Goal: Complete application form

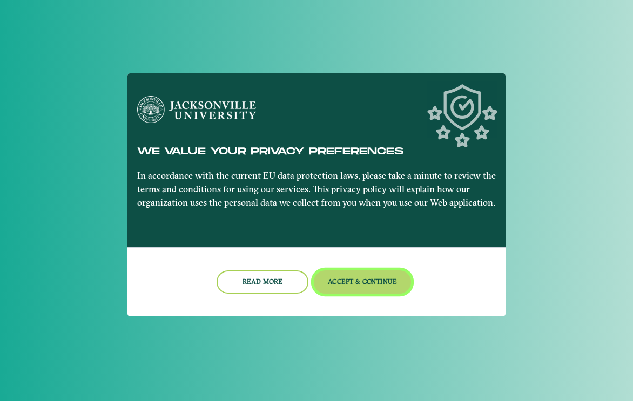
click at [334, 283] on button "Accept & Continue" at bounding box center [363, 282] width 98 height 23
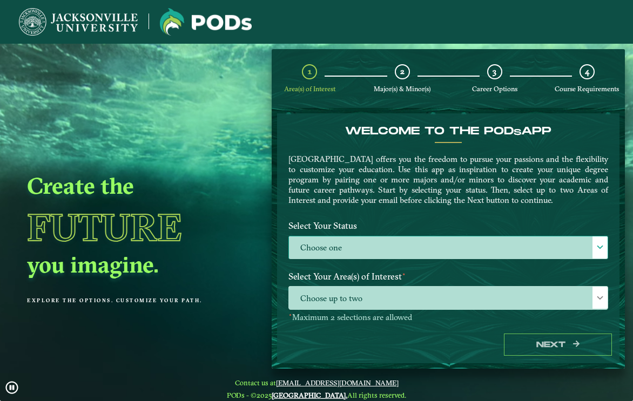
click at [349, 245] on label "Choose one" at bounding box center [448, 248] width 319 height 23
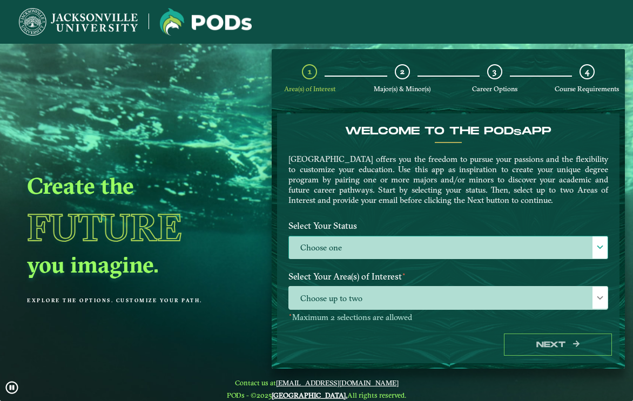
scroll to position [6, 50]
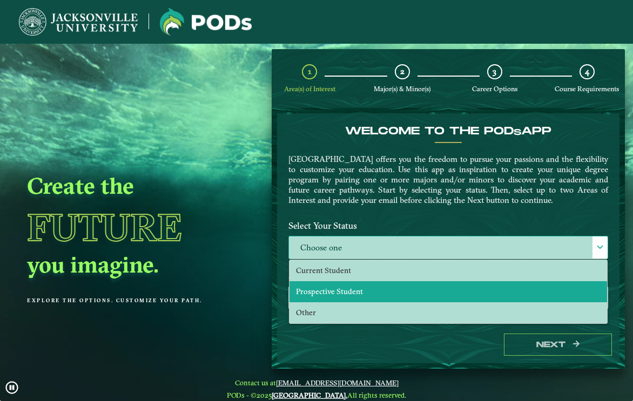
click at [341, 289] on span "Prospective Student" at bounding box center [329, 292] width 67 height 10
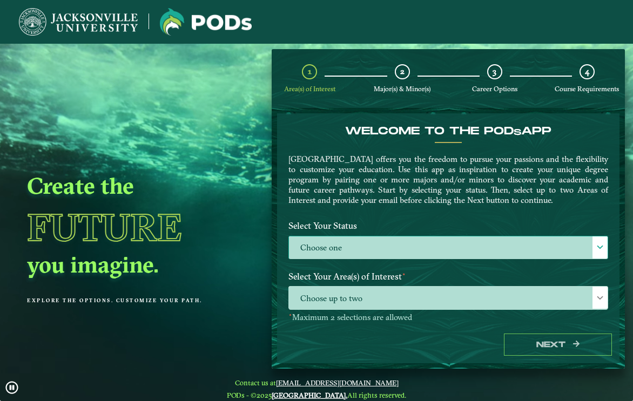
select select "[object Object]"
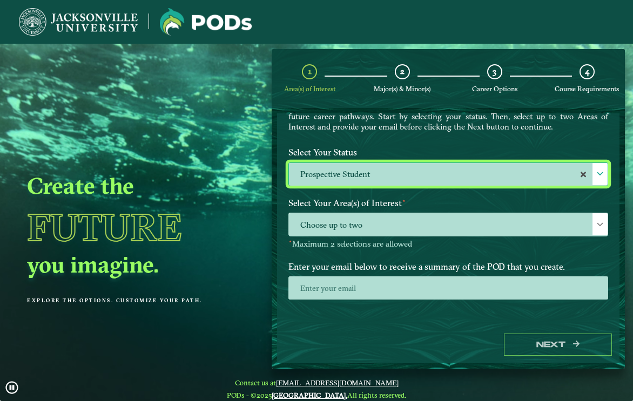
scroll to position [89, 0]
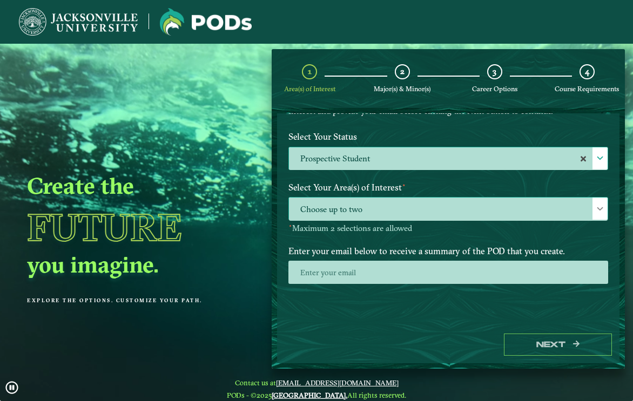
click at [376, 213] on span "Choose up to two" at bounding box center [448, 209] width 319 height 23
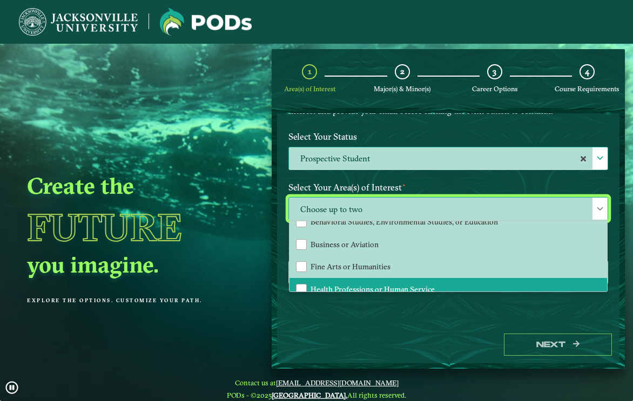
scroll to position [54, 0]
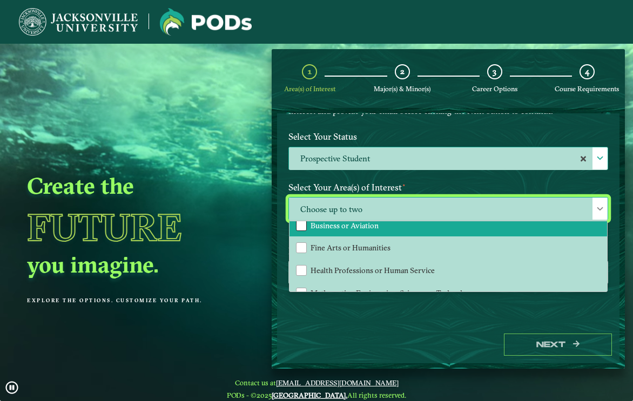
click at [296, 225] on div "Business or Aviation" at bounding box center [301, 225] width 11 height 11
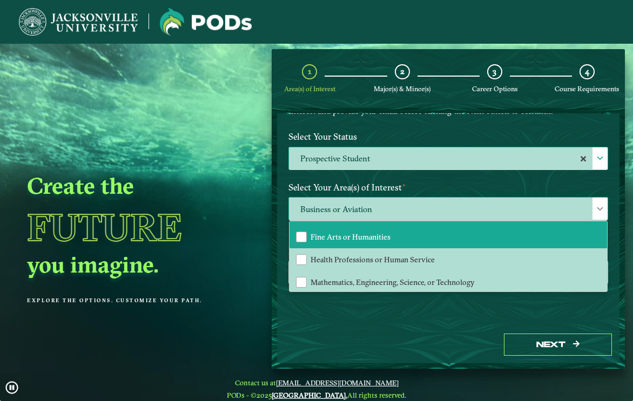
scroll to position [68, 0]
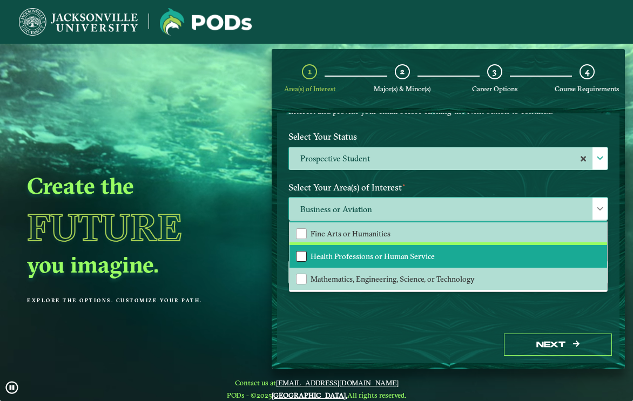
click at [298, 254] on div "Health Professions or Human Service" at bounding box center [301, 256] width 11 height 11
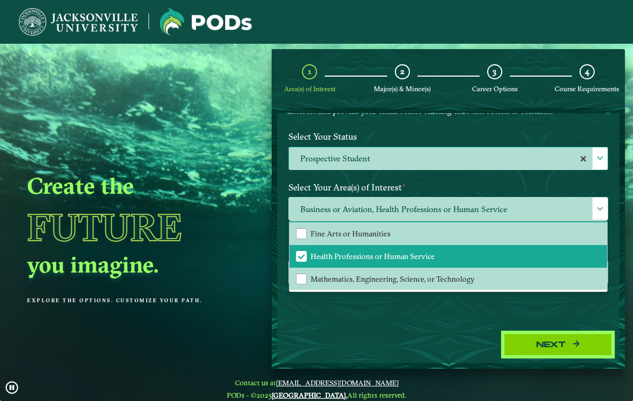
click at [532, 348] on button "Next" at bounding box center [558, 345] width 108 height 22
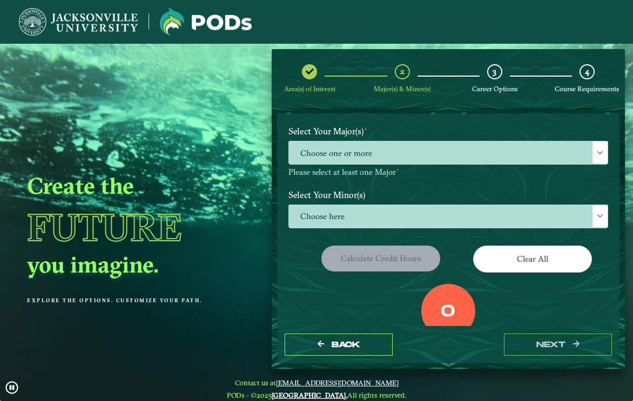
scroll to position [108, 0]
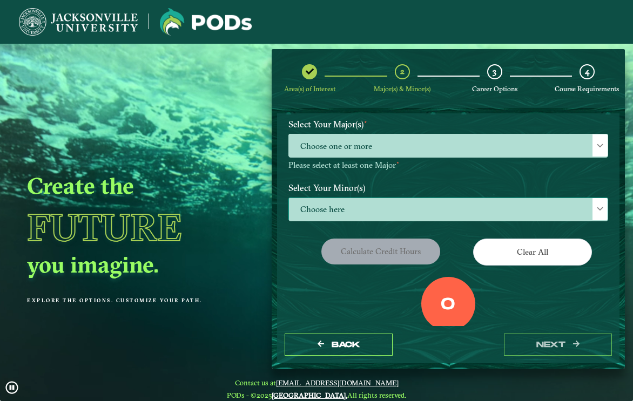
click at [380, 210] on span "Choose here" at bounding box center [448, 209] width 319 height 23
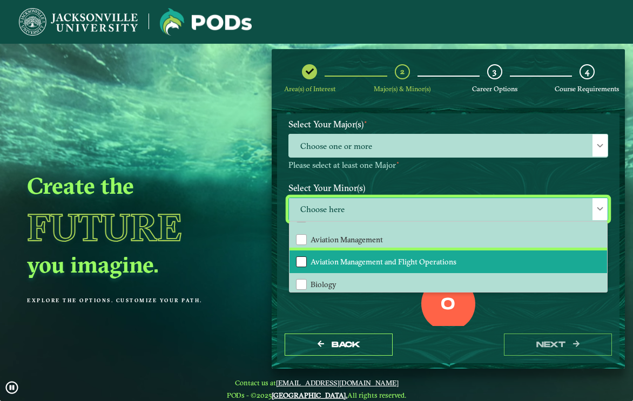
click at [300, 261] on div "Aviation Management and Flight Operations" at bounding box center [301, 261] width 11 height 11
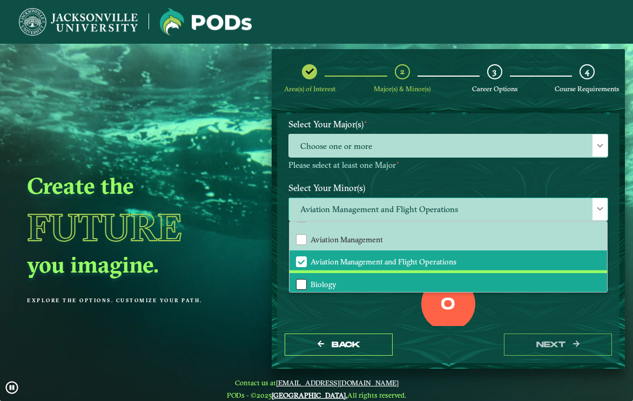
click at [303, 283] on div "Biology" at bounding box center [301, 284] width 11 height 11
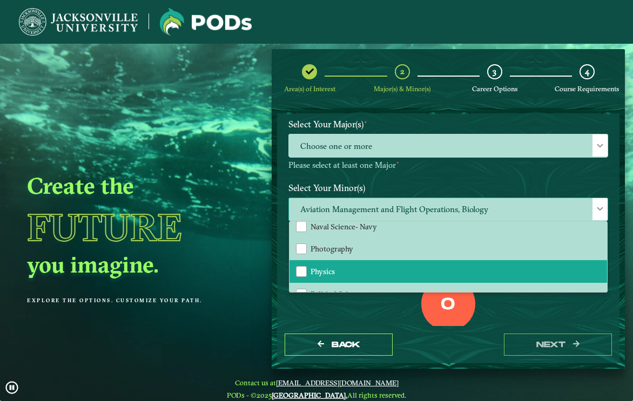
scroll to position [810, 0]
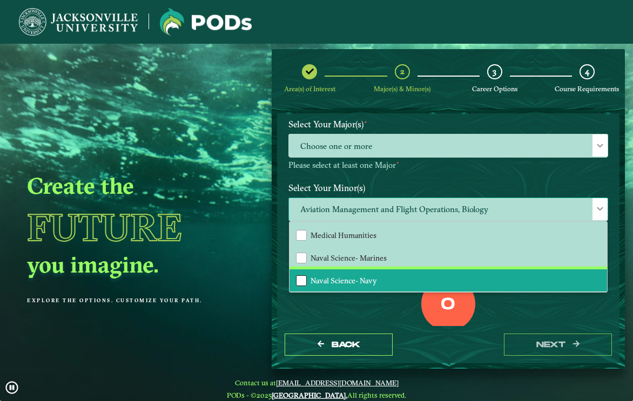
click at [302, 279] on div "Naval Science- Navy" at bounding box center [301, 280] width 11 height 11
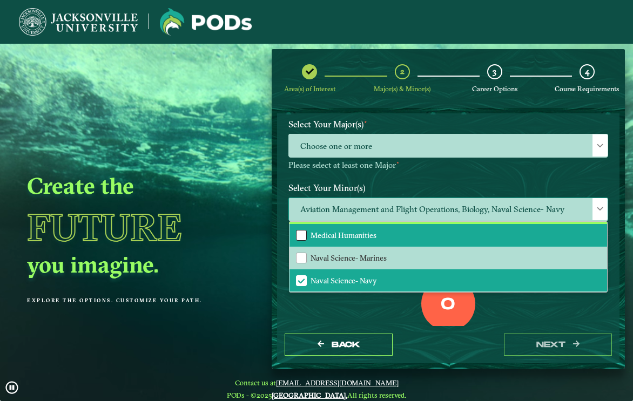
click at [302, 234] on div "Medical Humanities" at bounding box center [301, 235] width 11 height 11
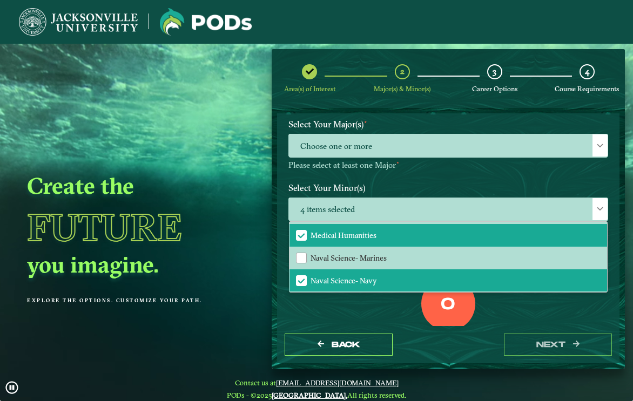
click at [413, 340] on div "Back next" at bounding box center [448, 344] width 342 height 37
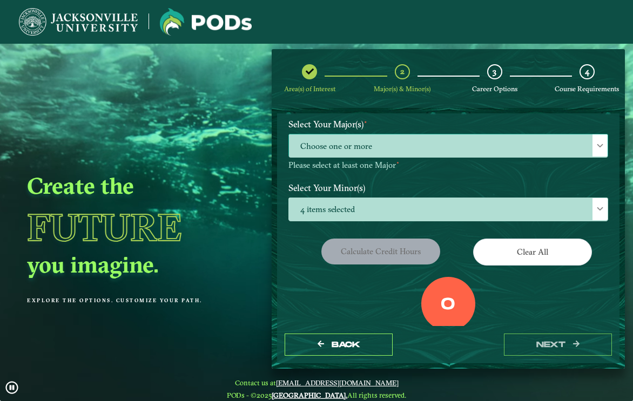
click at [401, 144] on span "Choose one or more" at bounding box center [448, 145] width 319 height 23
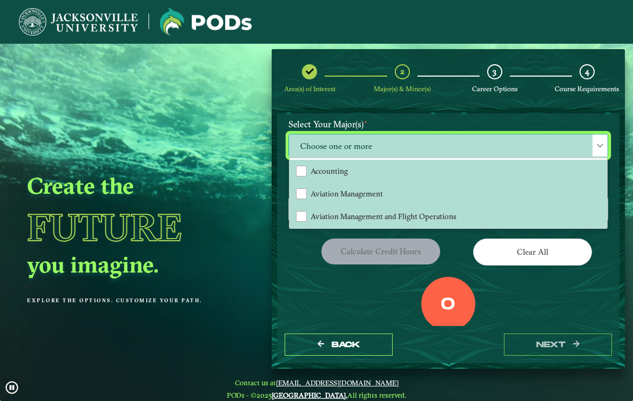
scroll to position [6, 50]
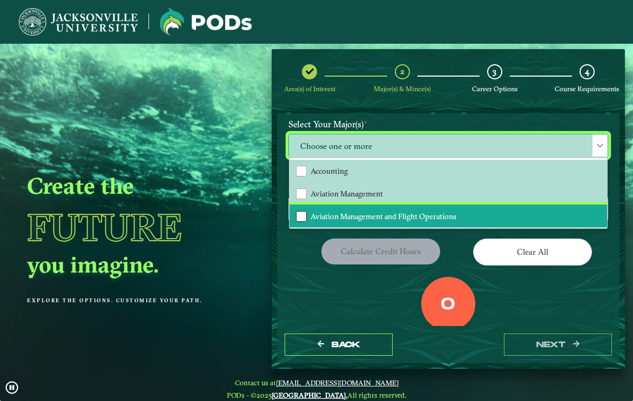
click at [299, 214] on div "Aviation Management and Flight Operations" at bounding box center [301, 216] width 11 height 11
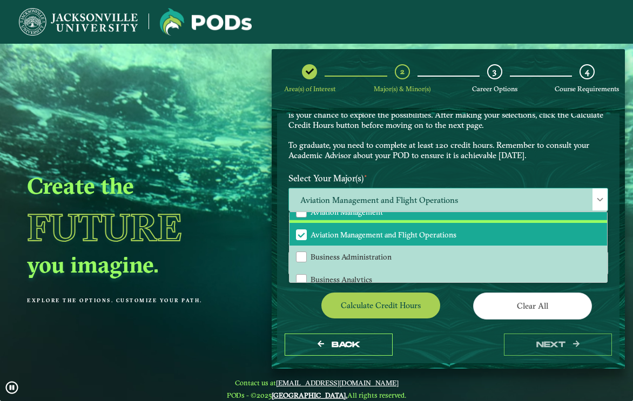
scroll to position [54, 0]
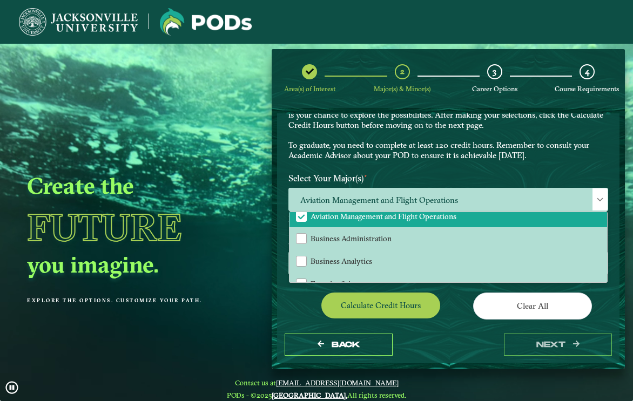
click at [455, 312] on div "Clear All" at bounding box center [532, 308] width 168 height 30
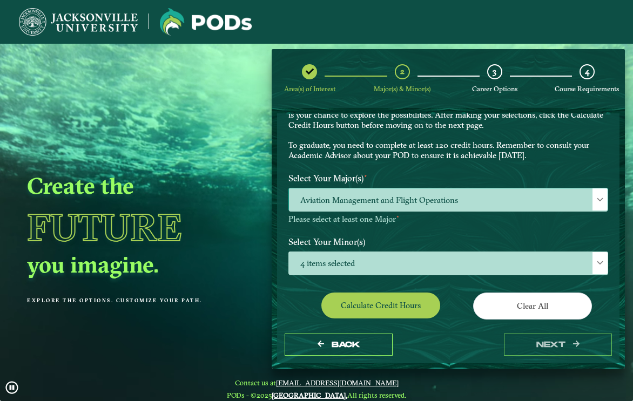
click at [508, 201] on span "Aviation Management and Flight Operations" at bounding box center [448, 199] width 319 height 23
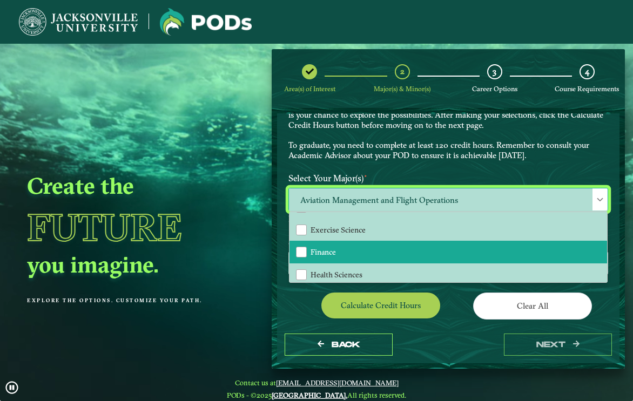
scroll to position [162, 0]
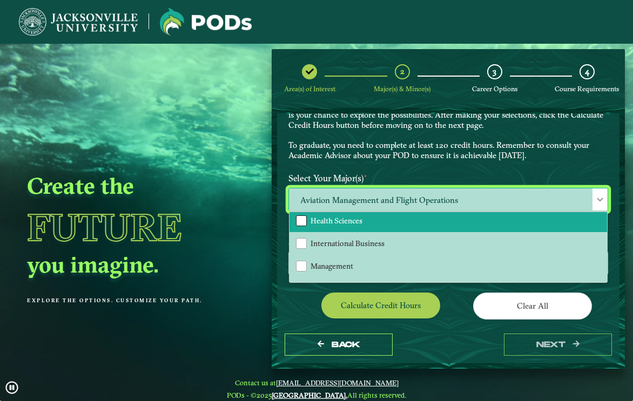
click at [296, 224] on div "Health Sciences" at bounding box center [301, 220] width 11 height 11
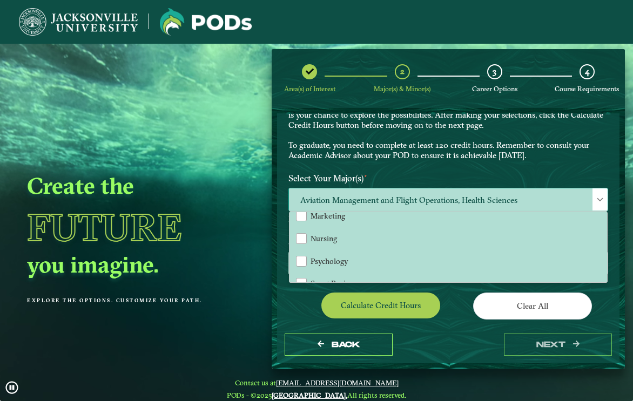
scroll to position [216, 0]
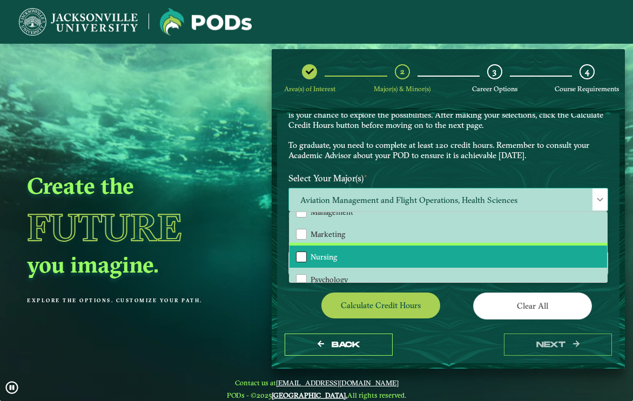
click at [299, 256] on div "Nursing" at bounding box center [301, 257] width 11 height 11
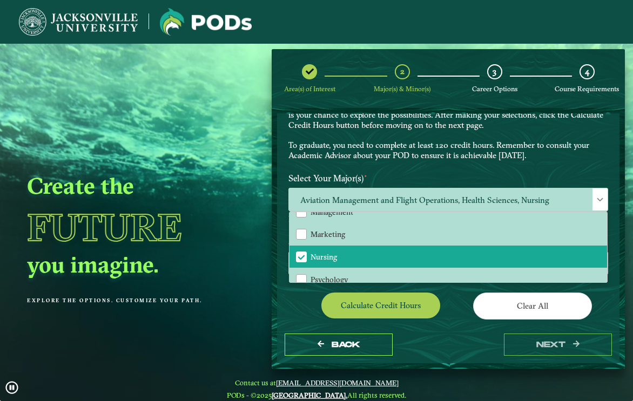
click at [462, 357] on div "Back next" at bounding box center [448, 344] width 342 height 37
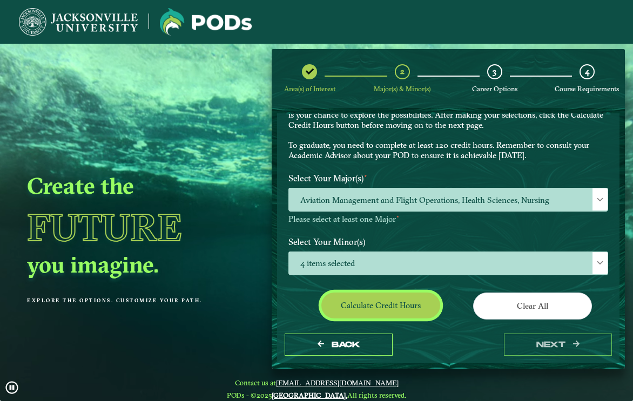
click at [402, 307] on button "Calculate credit hours" at bounding box center [380, 305] width 119 height 25
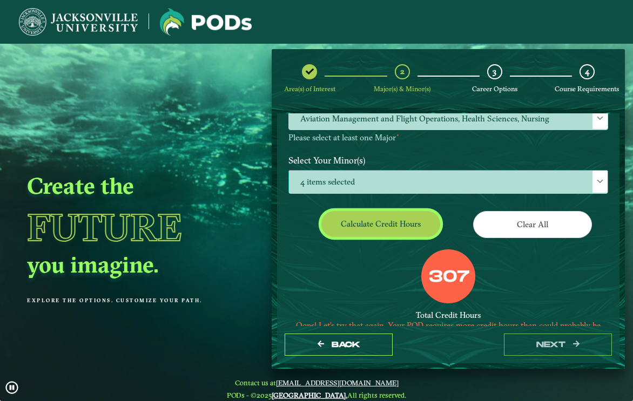
scroll to position [43, 0]
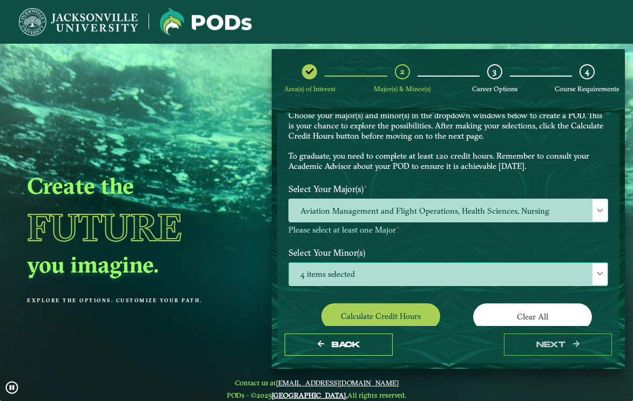
click at [509, 272] on span "4 items selected" at bounding box center [448, 274] width 319 height 23
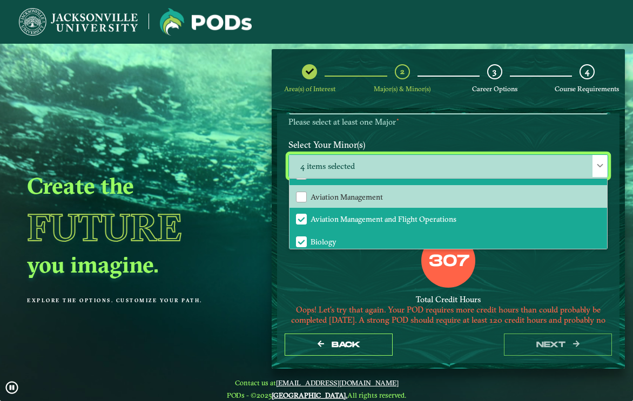
scroll to position [108, 0]
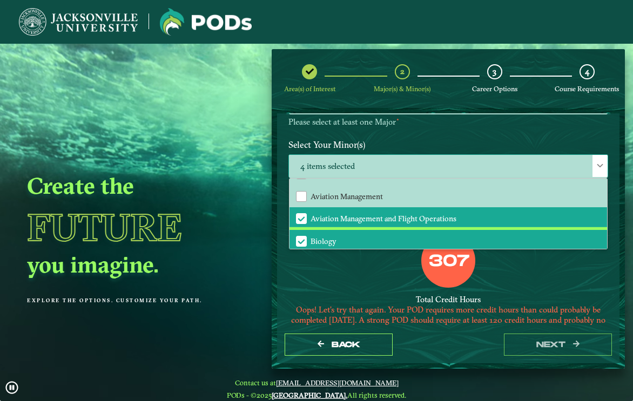
click at [300, 237] on span "Biology" at bounding box center [301, 242] width 10 height 10
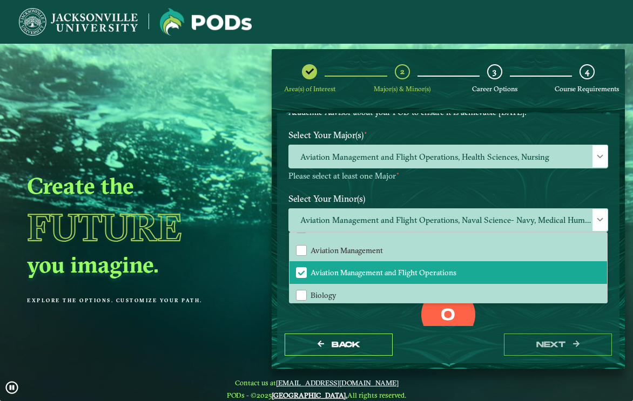
click at [395, 328] on div "Back next" at bounding box center [448, 344] width 342 height 37
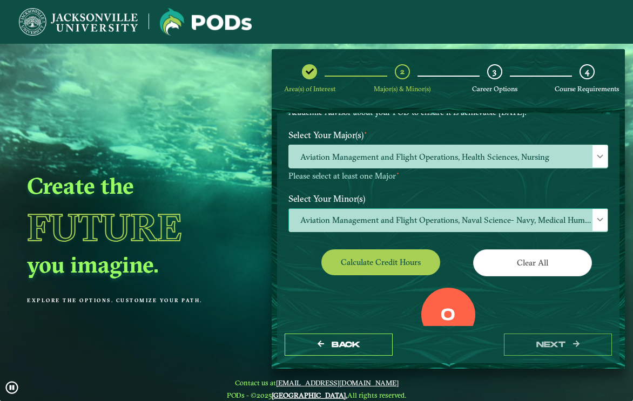
click at [462, 224] on span "Aviation Management and Flight Operations, Naval Science- Navy, Medical Humanit…" at bounding box center [448, 220] width 319 height 23
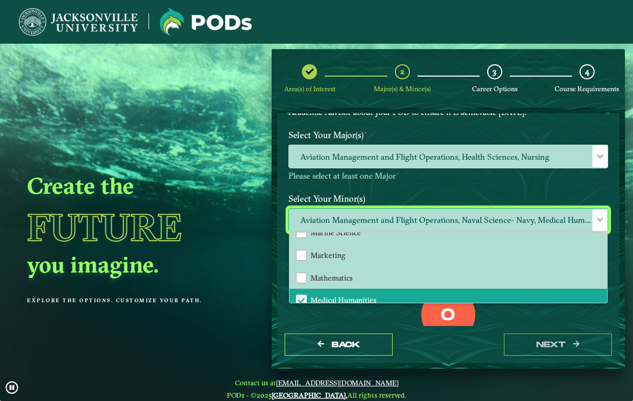
scroll to position [810, 0]
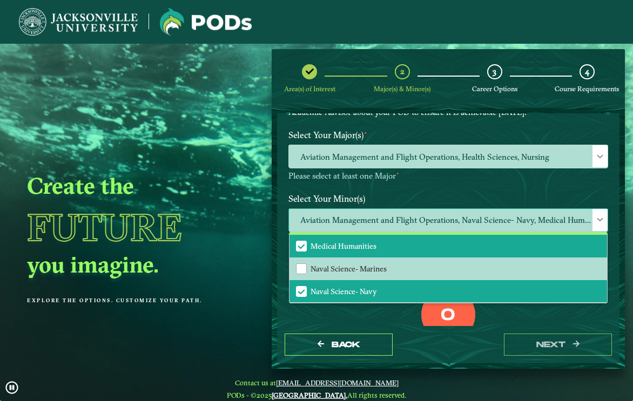
click at [298, 246] on span "Medical Humanities" at bounding box center [301, 246] width 10 height 10
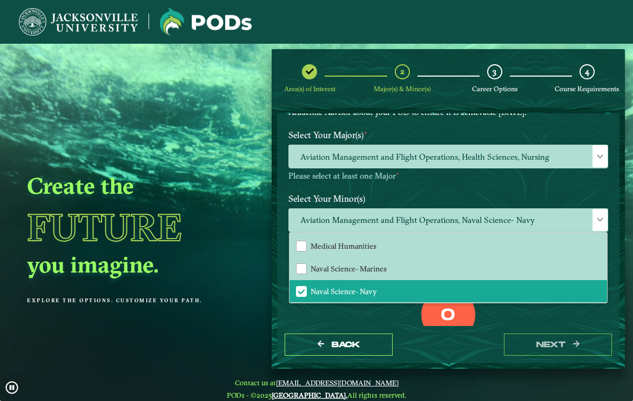
click at [406, 339] on div "Back next" at bounding box center [448, 344] width 342 height 37
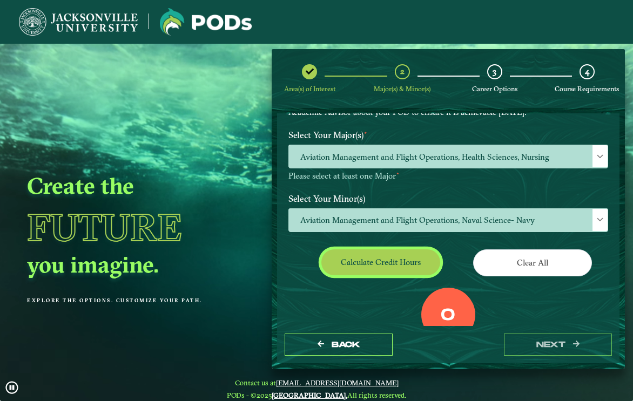
click at [348, 261] on button "Calculate credit hours" at bounding box center [380, 261] width 119 height 25
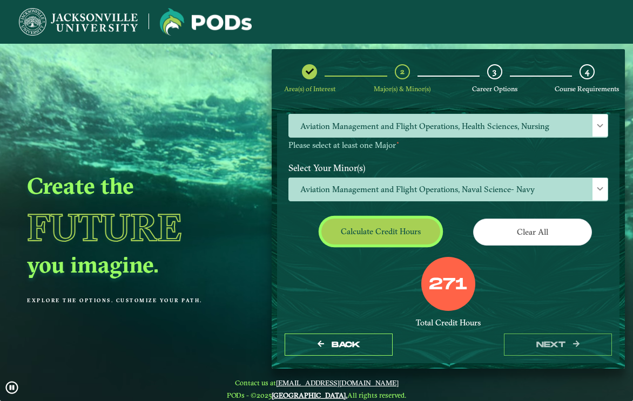
scroll to position [130, 0]
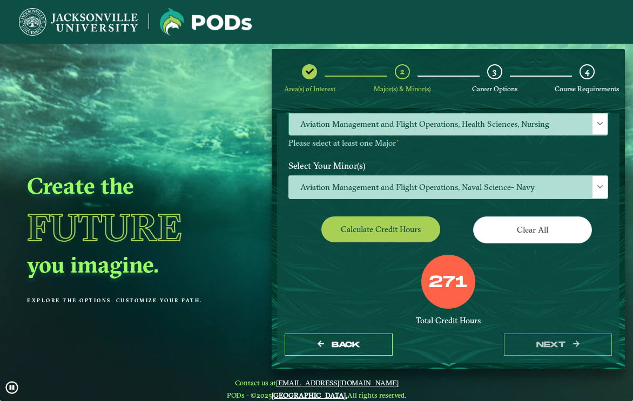
click at [536, 122] on span "Aviation Management and Flight Operations, Health Sciences, Nursing" at bounding box center [448, 123] width 319 height 23
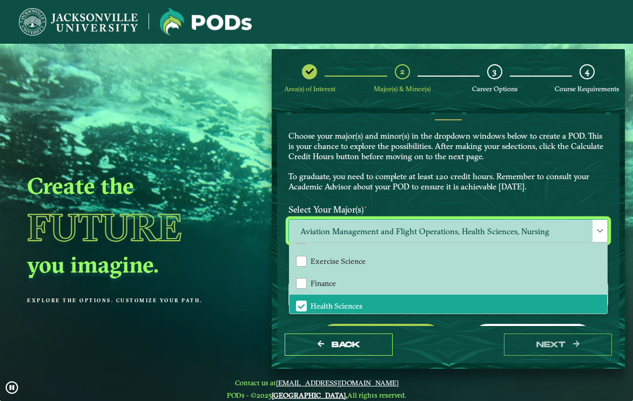
scroll to position [162, 0]
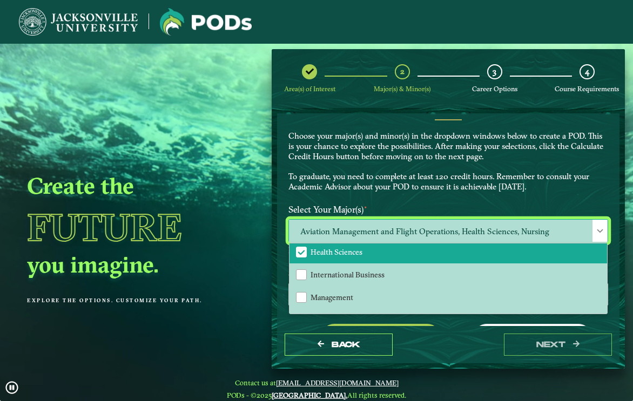
click at [302, 250] on span "Health Sciences" at bounding box center [301, 252] width 10 height 10
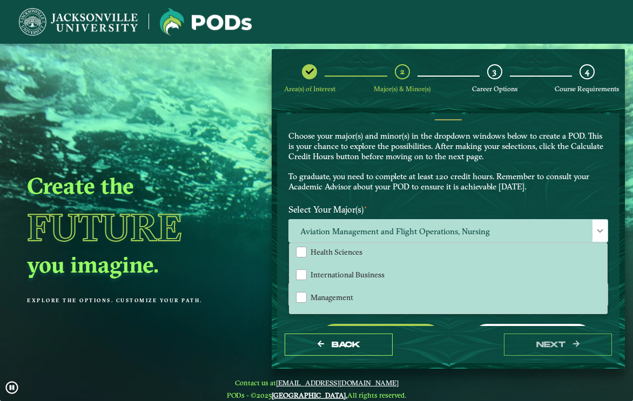
click at [439, 347] on div "Back next" at bounding box center [448, 344] width 342 height 37
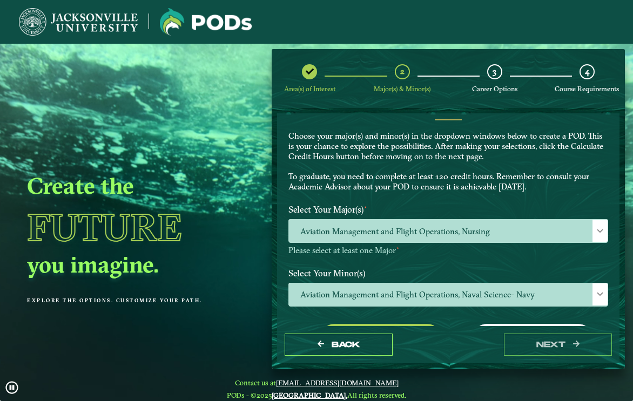
scroll to position [77, 0]
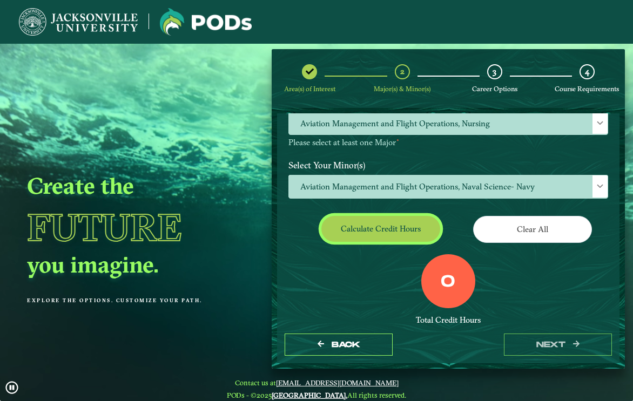
click at [365, 237] on button "Calculate credit hours" at bounding box center [380, 228] width 119 height 25
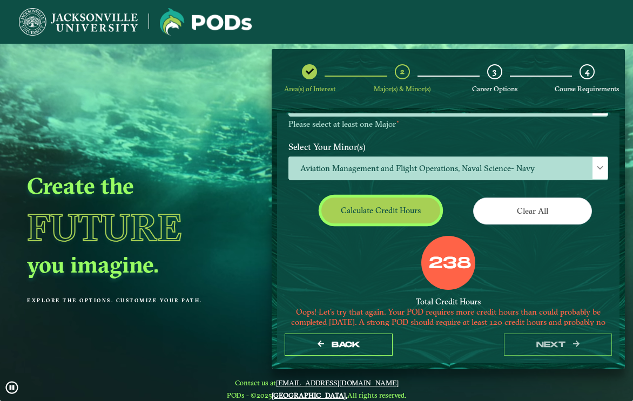
scroll to position [130, 0]
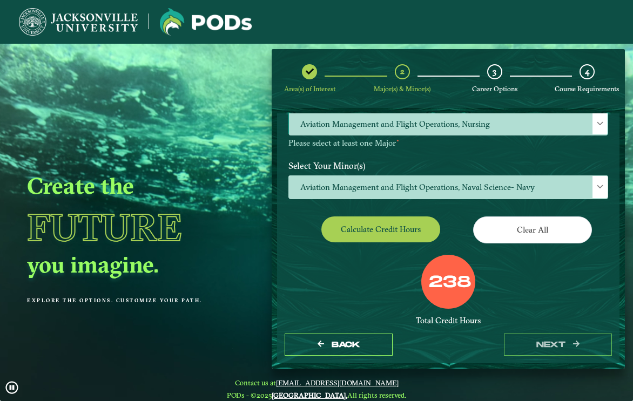
click at [514, 130] on span "Aviation Management and Flight Operations, Nursing" at bounding box center [448, 123] width 319 height 23
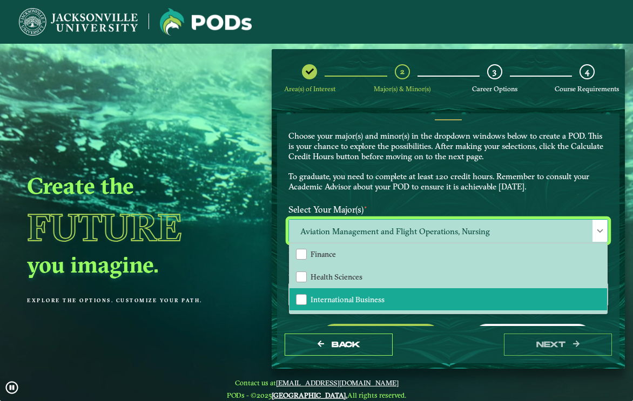
scroll to position [216, 0]
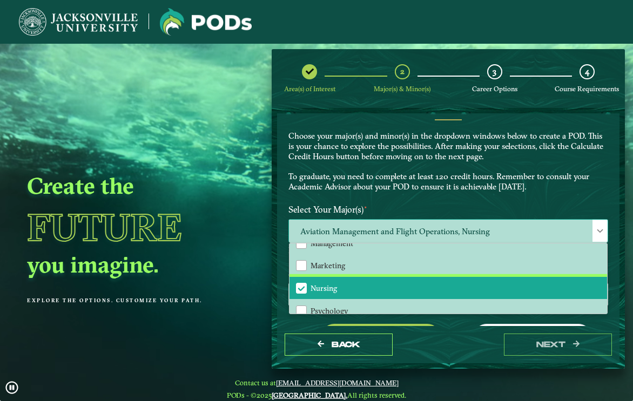
click at [300, 289] on span "Nursing" at bounding box center [301, 288] width 10 height 10
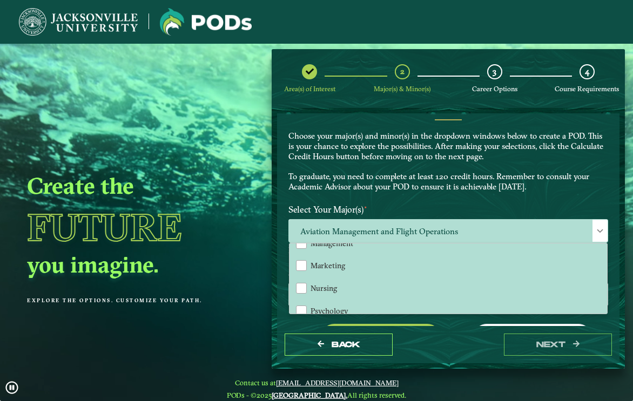
click at [435, 348] on div "Back next" at bounding box center [448, 344] width 342 height 37
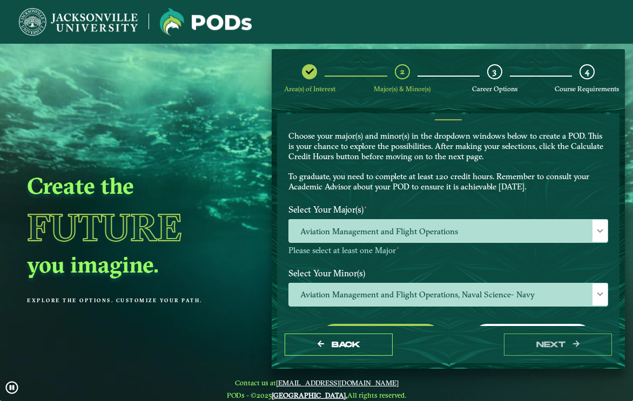
click at [465, 259] on div "Select Your Major(s) ⋆ Aviation Management and Flight Operations Please select …" at bounding box center [448, 232] width 336 height 64
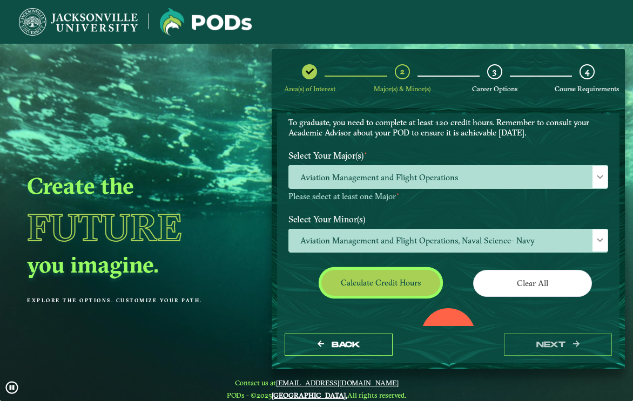
click at [393, 286] on button "Calculate credit hours" at bounding box center [380, 282] width 119 height 25
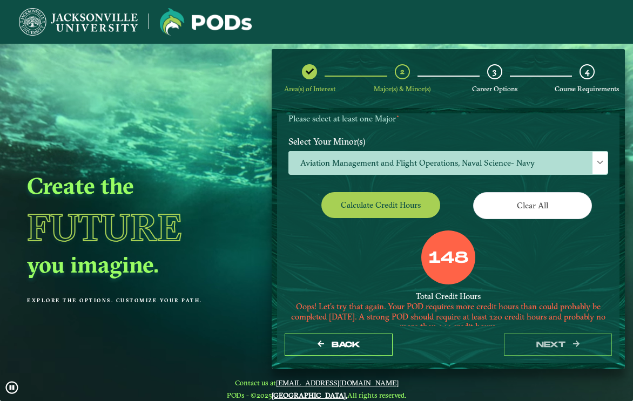
scroll to position [130, 0]
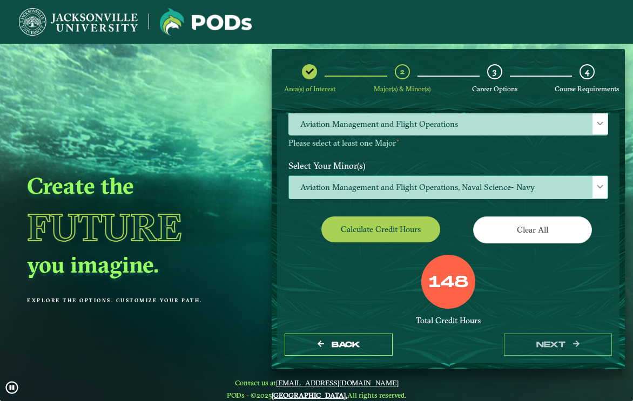
click at [444, 185] on span "Aviation Management and Flight Operations, Naval Science- Navy" at bounding box center [448, 187] width 319 height 23
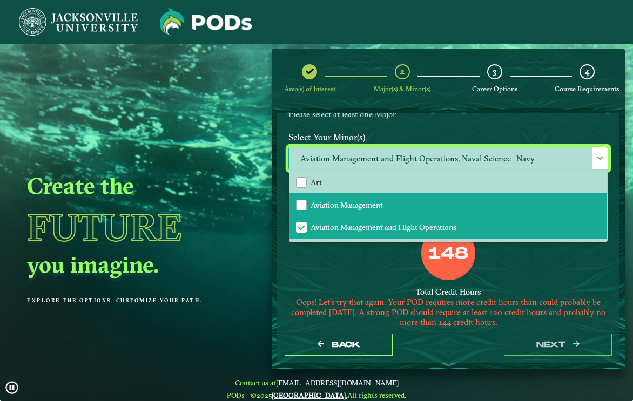
scroll to position [184, 0]
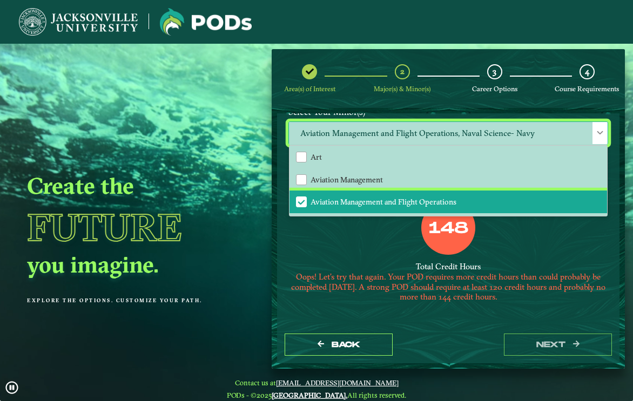
click at [302, 202] on span "Aviation Management and Flight Operations" at bounding box center [301, 202] width 10 height 10
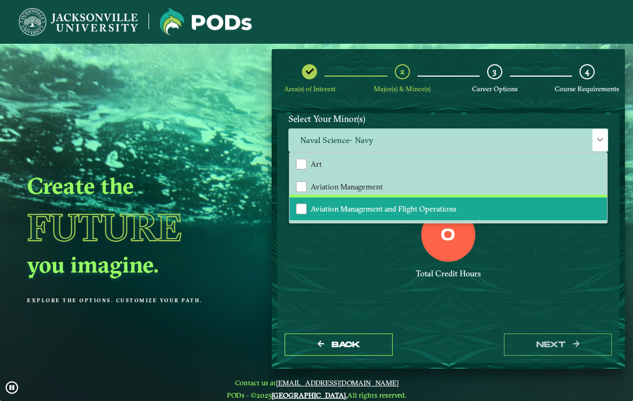
scroll to position [177, 0]
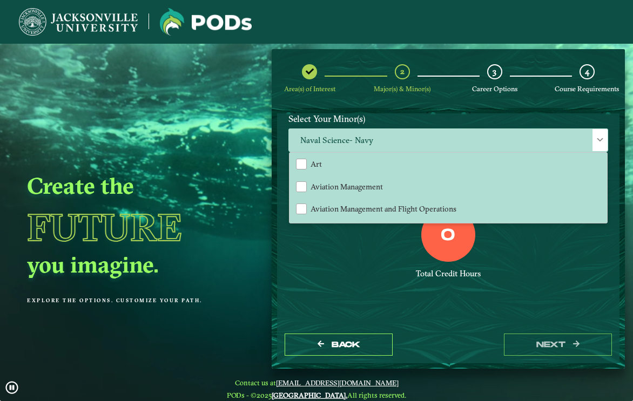
click at [339, 244] on div "0 Total Credit Hours" at bounding box center [448, 254] width 336 height 92
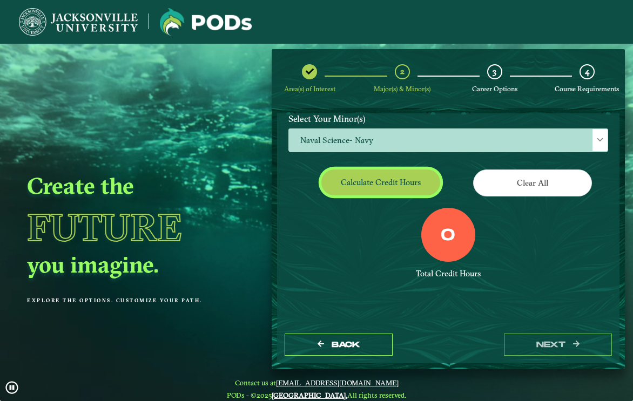
click at [350, 186] on button "Calculate credit hours" at bounding box center [380, 182] width 119 height 25
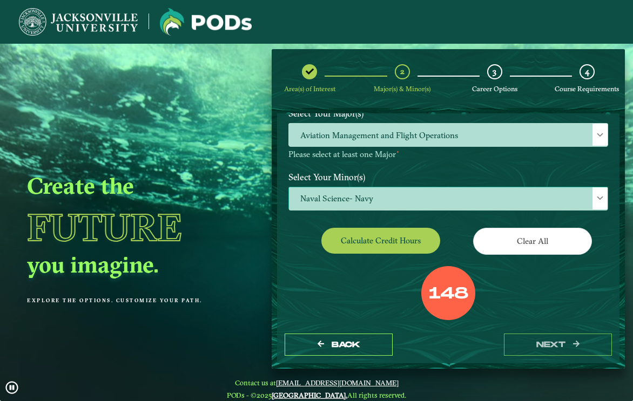
scroll to position [97, 0]
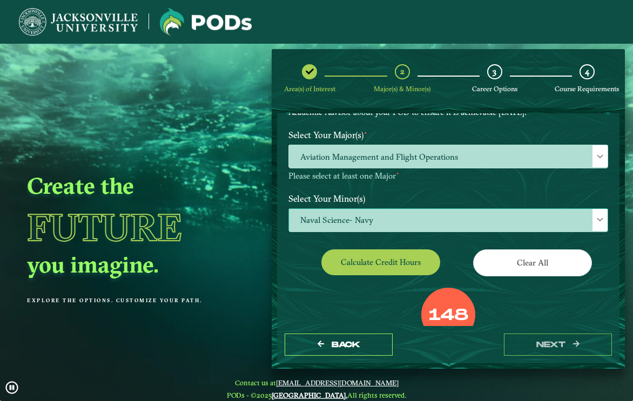
click at [338, 216] on span "Naval Science- Navy" at bounding box center [448, 220] width 319 height 23
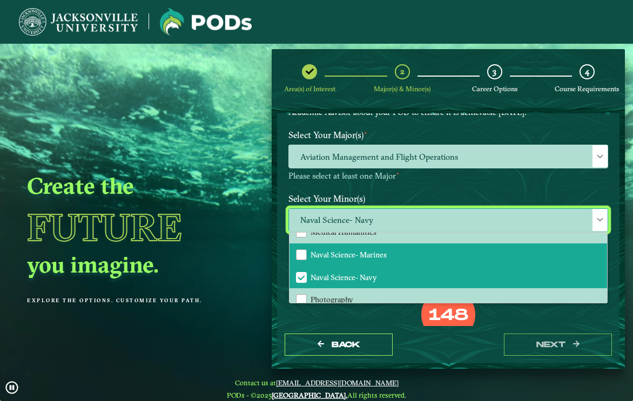
scroll to position [810, 0]
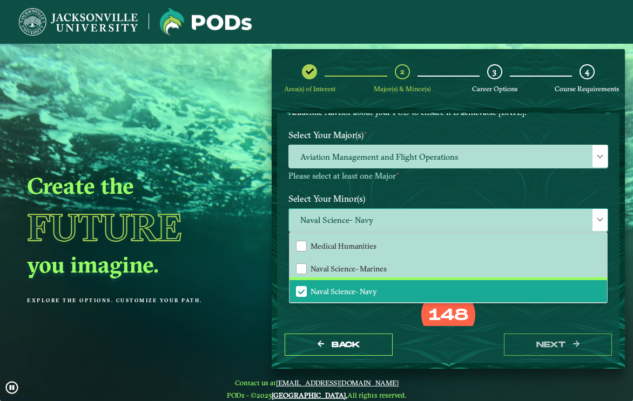
click at [299, 290] on span "Naval Science- Navy" at bounding box center [301, 292] width 10 height 10
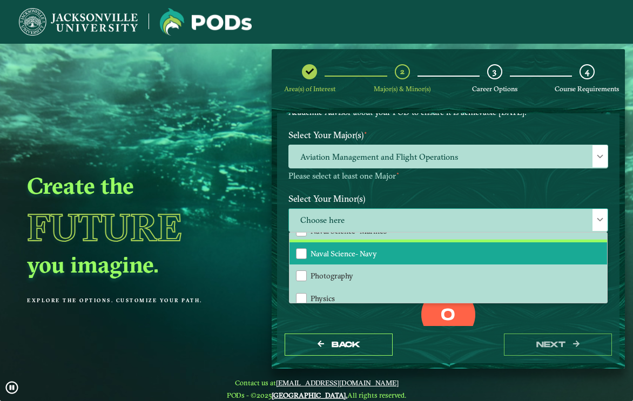
scroll to position [864, 0]
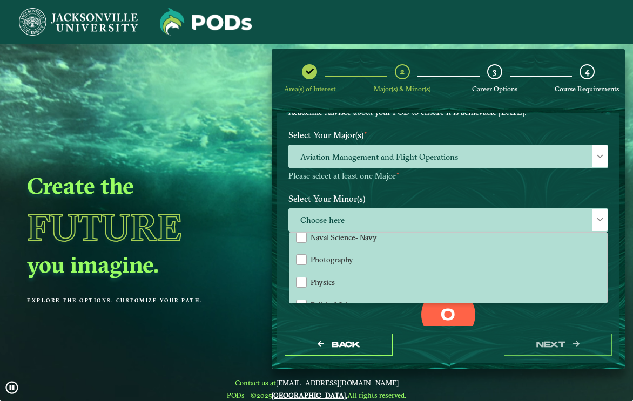
click at [391, 315] on div "0 Total Credit Hours" at bounding box center [448, 334] width 336 height 92
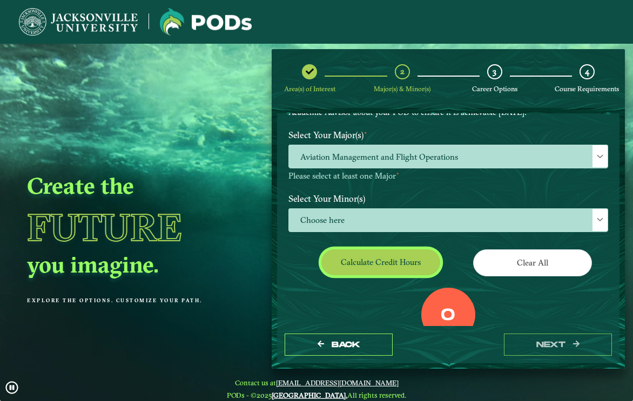
click at [369, 267] on button "Calculate credit hours" at bounding box center [380, 261] width 119 height 25
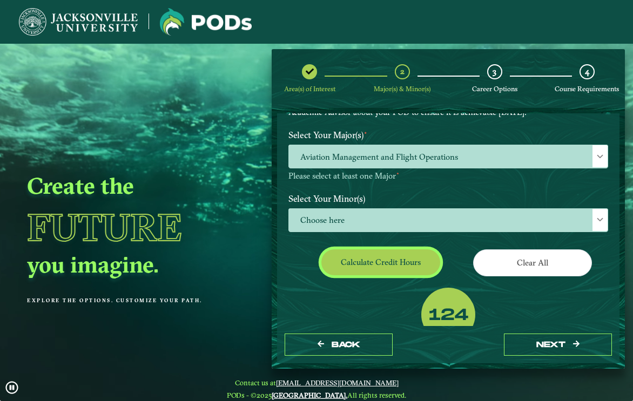
scroll to position [130, 0]
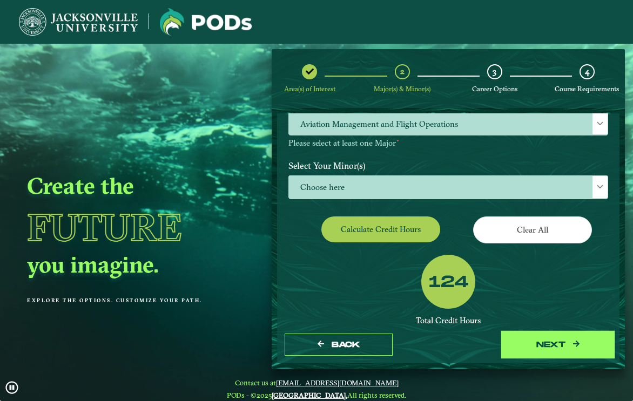
click at [569, 344] on button "next" at bounding box center [558, 345] width 108 height 22
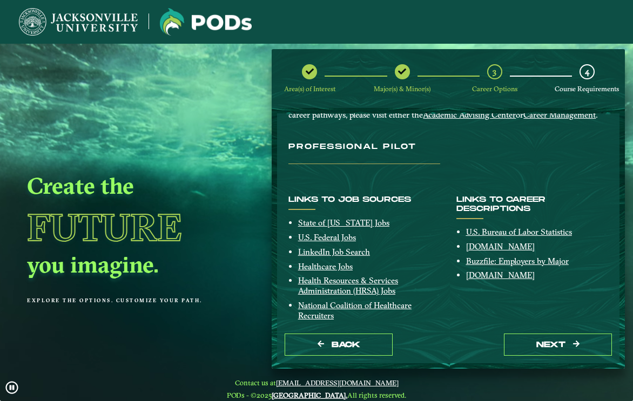
scroll to position [118, 0]
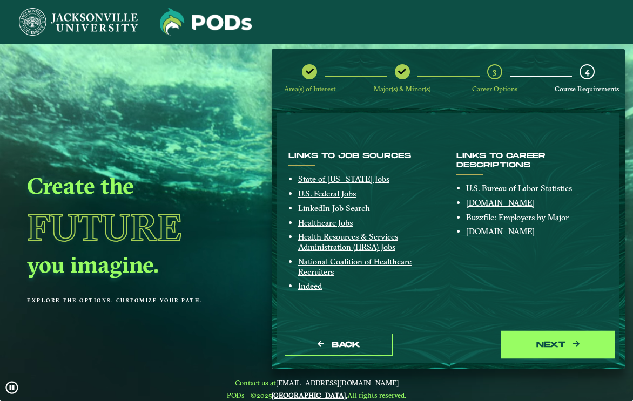
click at [550, 349] on button "next" at bounding box center [558, 345] width 108 height 22
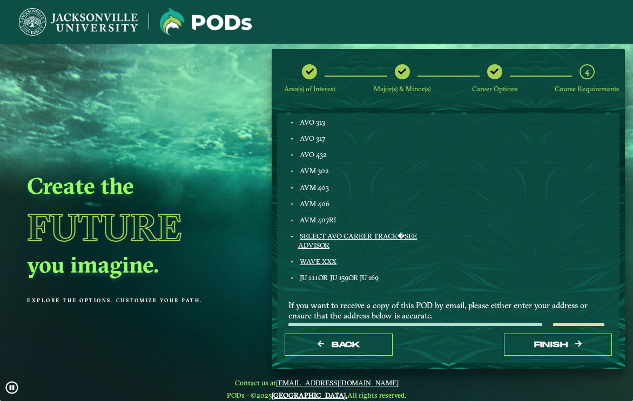
scroll to position [695, 0]
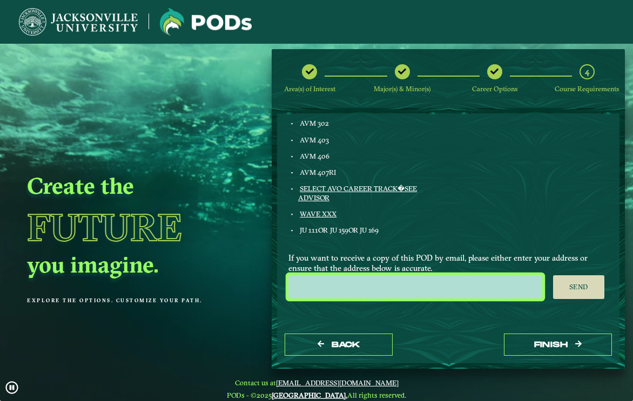
click at [442, 286] on input "email" at bounding box center [415, 286] width 254 height 23
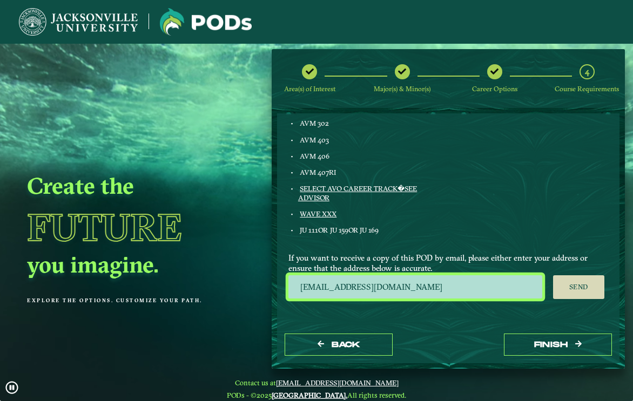
click at [434, 288] on input "[EMAIL_ADDRESS][DOMAIN_NAME]" at bounding box center [415, 286] width 254 height 23
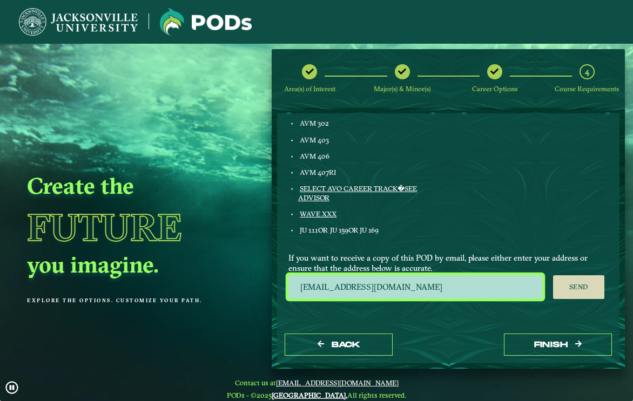
click at [423, 285] on input "[EMAIL_ADDRESS][DOMAIN_NAME]" at bounding box center [415, 286] width 254 height 23
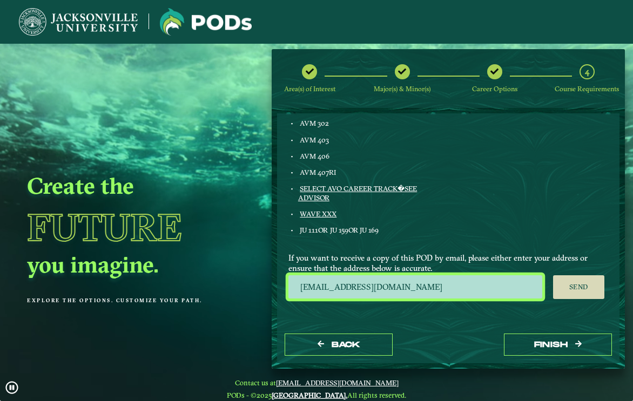
click at [400, 288] on input "[EMAIL_ADDRESS][DOMAIN_NAME]" at bounding box center [415, 286] width 254 height 23
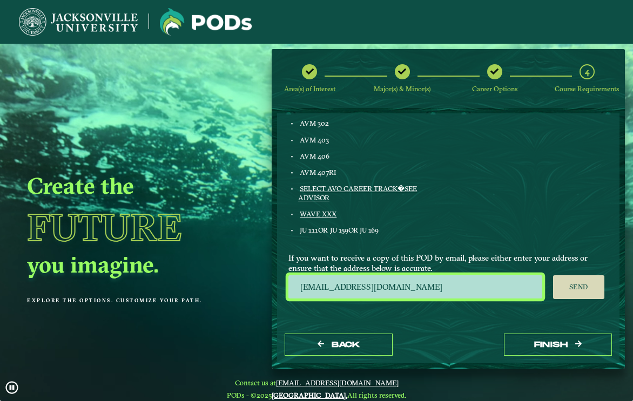
type input "[EMAIL_ADDRESS][DOMAIN_NAME]"
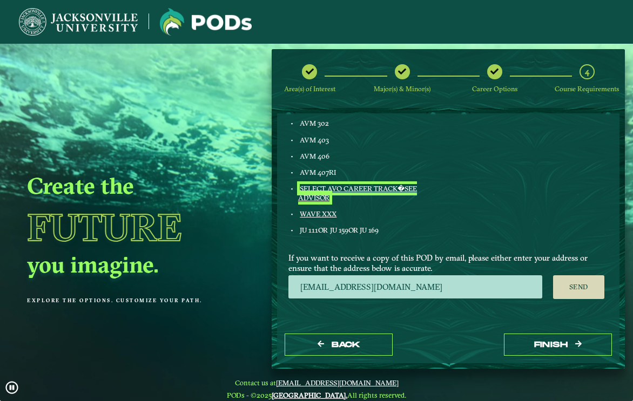
click at [350, 188] on link "SELECT AVO CAREER TRACK�SEE ADVISOR" at bounding box center [357, 192] width 119 height 17
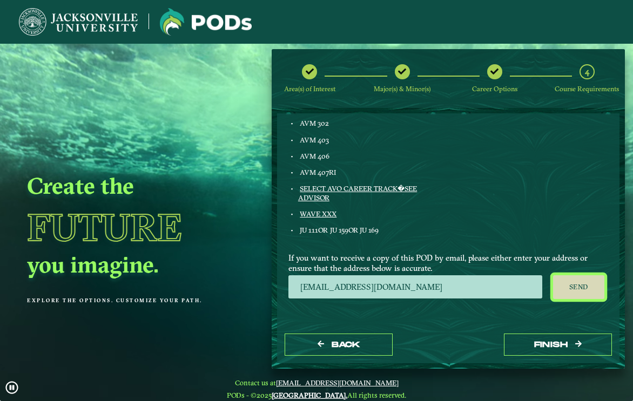
click at [573, 285] on button "Send" at bounding box center [578, 287] width 51 height 24
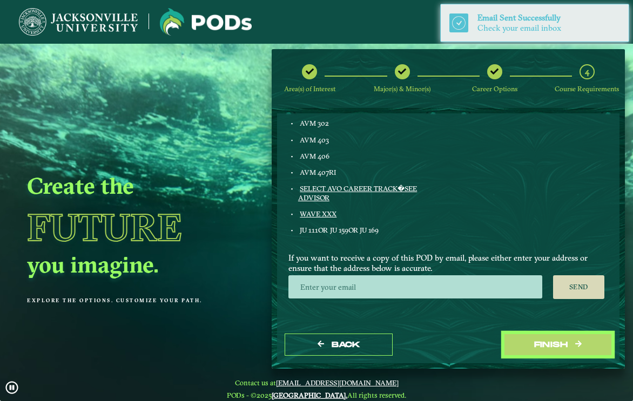
click at [541, 343] on button "Finish" at bounding box center [558, 345] width 108 height 22
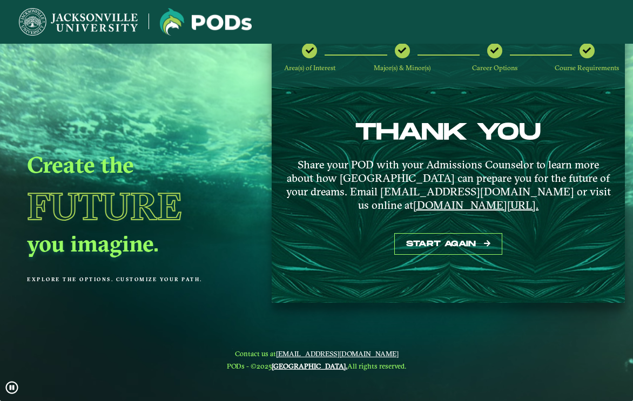
scroll to position [0, 0]
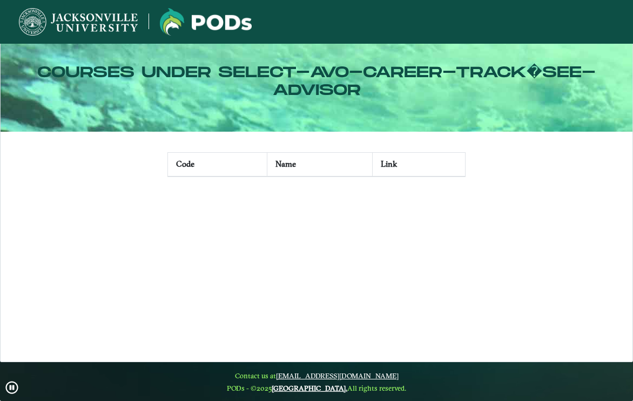
scroll to position [16, 0]
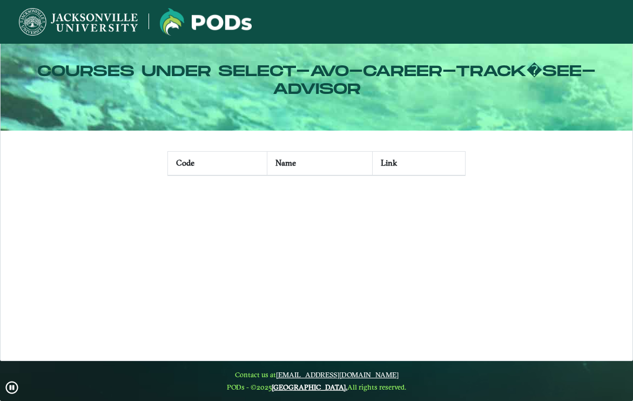
click at [281, 163] on th "Name" at bounding box center [319, 164] width 105 height 24
drag, startPoint x: 213, startPoint y: 165, endPoint x: 223, endPoint y: 165, distance: 10.3
click at [219, 165] on th "Code" at bounding box center [216, 164] width 99 height 24
click at [359, 166] on th "Name" at bounding box center [319, 164] width 105 height 24
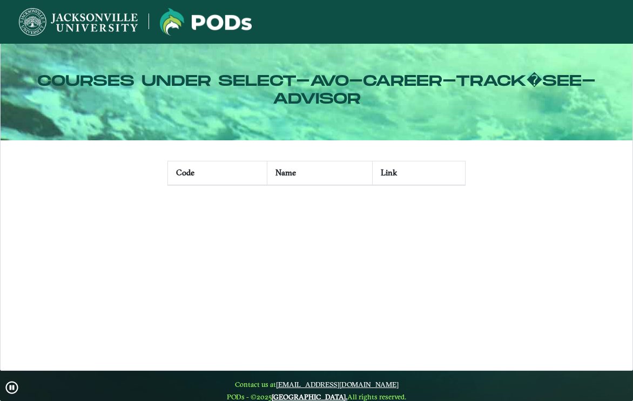
scroll to position [0, 0]
